Goal: Information Seeking & Learning: Learn about a topic

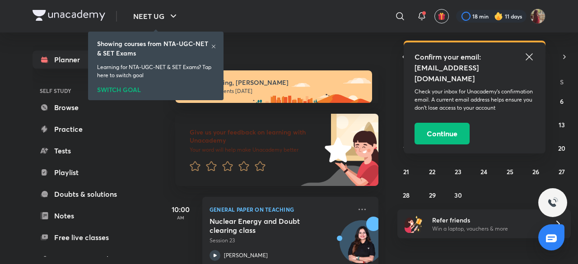
click at [533, 53] on icon at bounding box center [528, 56] width 11 height 11
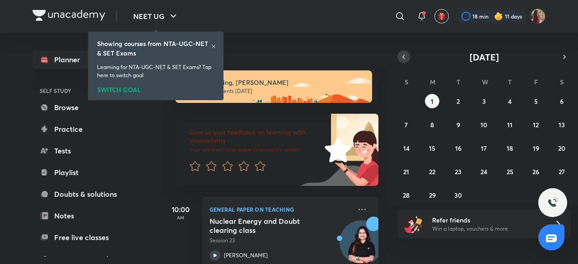
click at [403, 61] on button "button" at bounding box center [403, 57] width 13 height 13
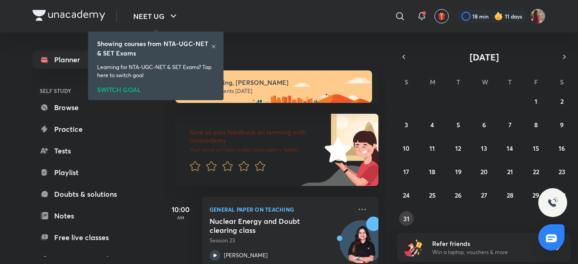
click at [408, 219] on abbr "31" at bounding box center [406, 218] width 6 height 9
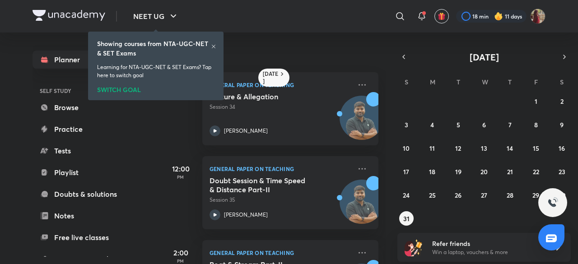
click at [211, 44] on icon at bounding box center [213, 46] width 5 height 5
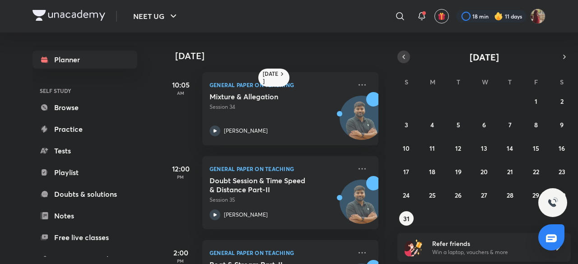
click at [401, 58] on icon "button" at bounding box center [403, 57] width 7 height 8
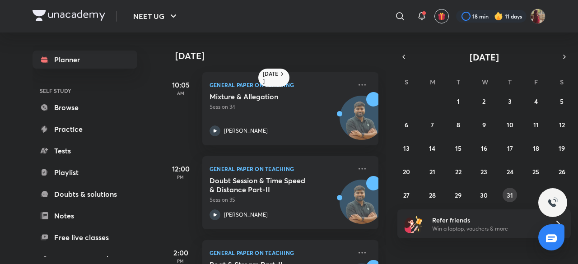
click at [515, 199] on button "31" at bounding box center [509, 195] width 14 height 14
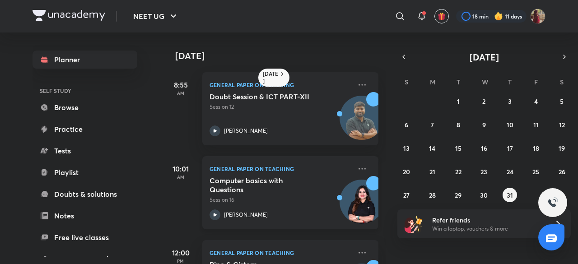
click at [284, 205] on div "Computer basics with Questions Session 16 Toshiba Shukla" at bounding box center [280, 198] width 142 height 44
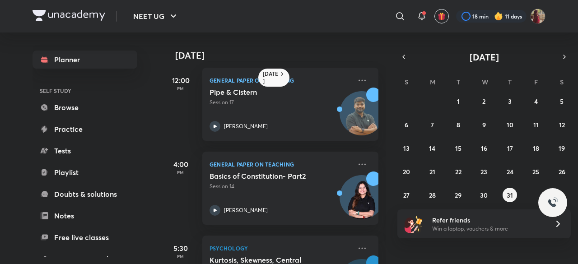
scroll to position [173, 0]
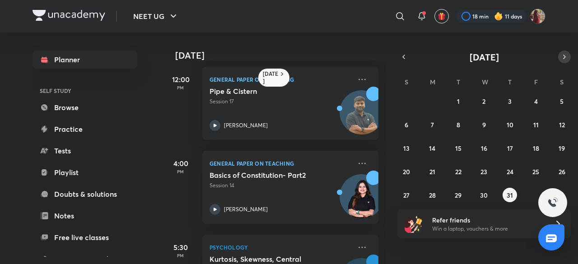
click at [564, 53] on icon "button" at bounding box center [563, 57] width 7 height 8
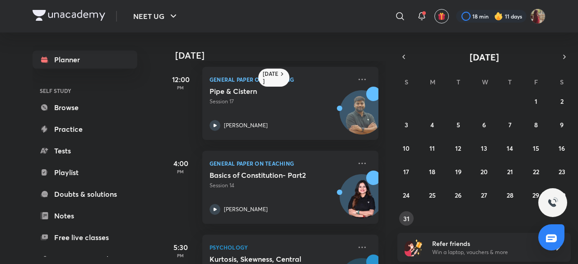
click at [405, 215] on abbr "31" at bounding box center [406, 218] width 6 height 9
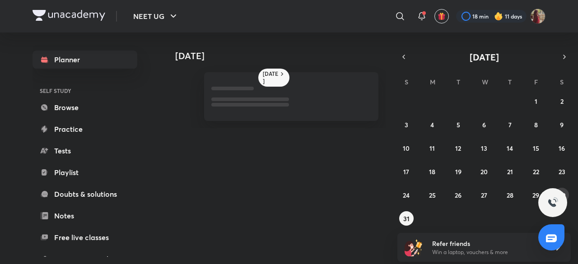
click at [564, 190] on button "30" at bounding box center [561, 195] width 14 height 14
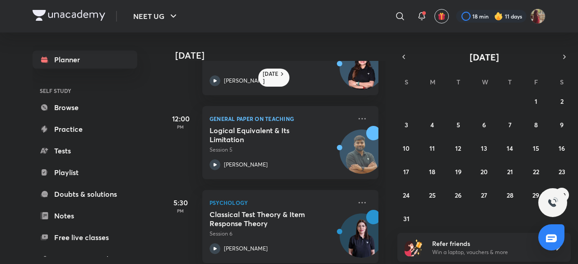
scroll to position [148, 0]
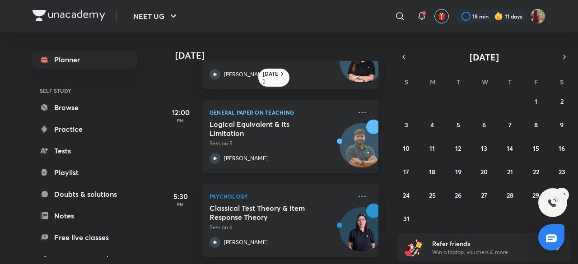
click at [212, 153] on icon at bounding box center [214, 158] width 11 height 11
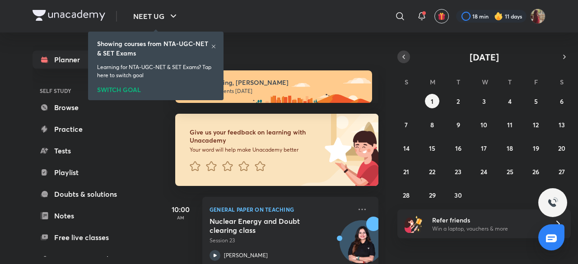
click at [405, 59] on icon "button" at bounding box center [403, 57] width 7 height 8
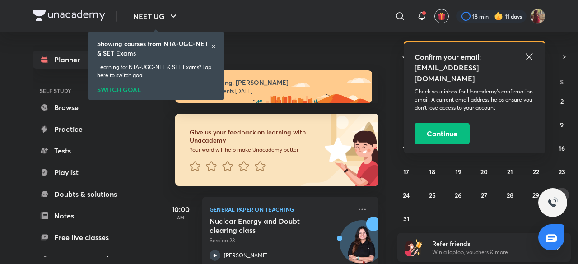
click at [567, 192] on button "30" at bounding box center [561, 195] width 14 height 14
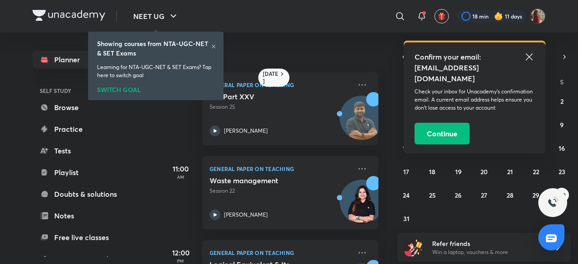
click at [531, 55] on icon at bounding box center [528, 56] width 11 height 11
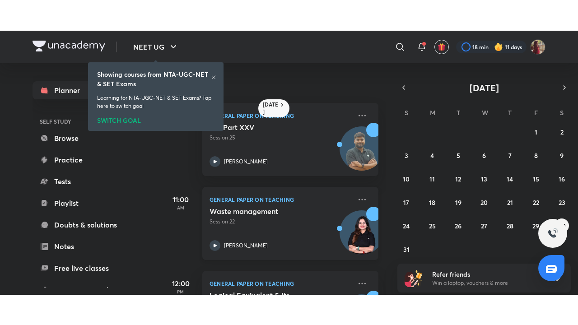
scroll to position [148, 0]
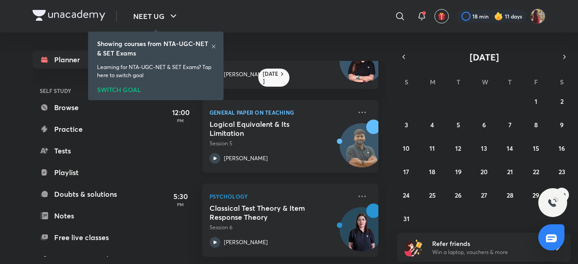
click at [214, 153] on icon at bounding box center [214, 158] width 11 height 11
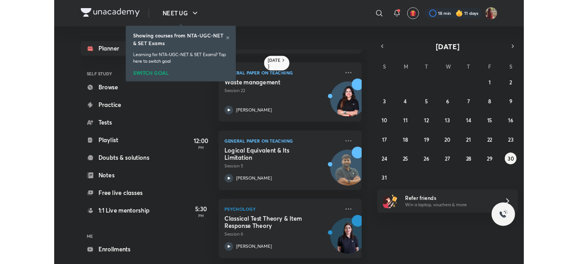
scroll to position [87, 0]
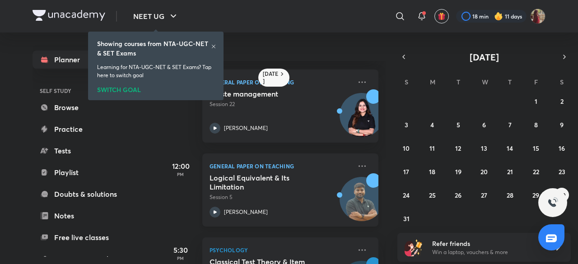
click at [212, 212] on icon at bounding box center [214, 212] width 11 height 11
click at [408, 216] on abbr "31" at bounding box center [406, 218] width 6 height 9
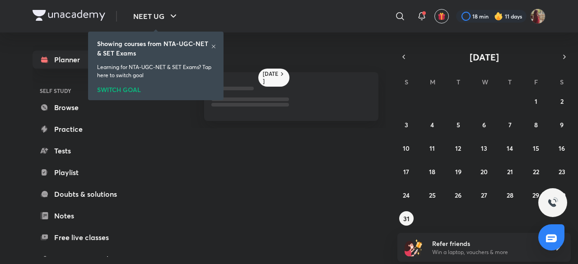
click at [213, 45] on icon at bounding box center [213, 46] width 5 height 5
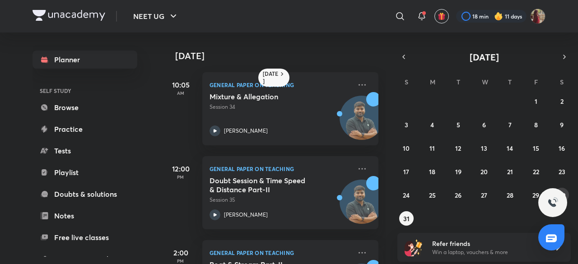
click at [565, 193] on button "30" at bounding box center [561, 195] width 14 height 14
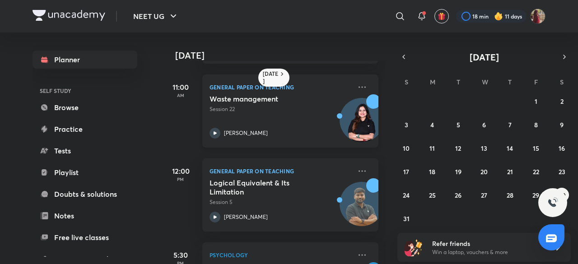
scroll to position [82, 0]
click at [405, 215] on abbr "31" at bounding box center [406, 218] width 6 height 9
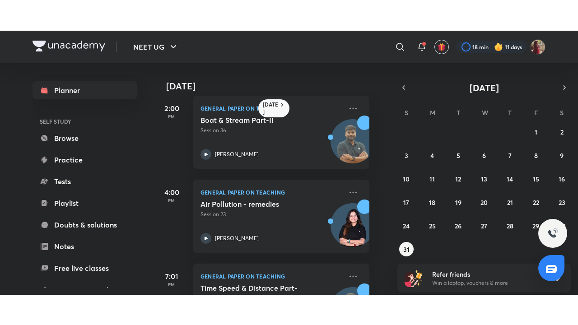
scroll to position [180, 9]
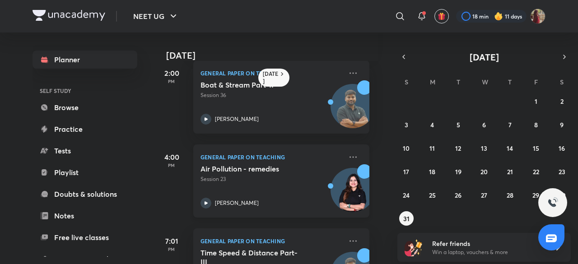
click at [206, 199] on icon at bounding box center [205, 203] width 11 height 11
